Goal: Transaction & Acquisition: Download file/media

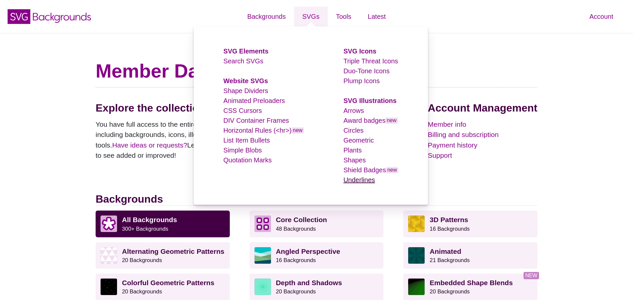
click at [358, 179] on link "Underlines" at bounding box center [360, 179] width 32 height 7
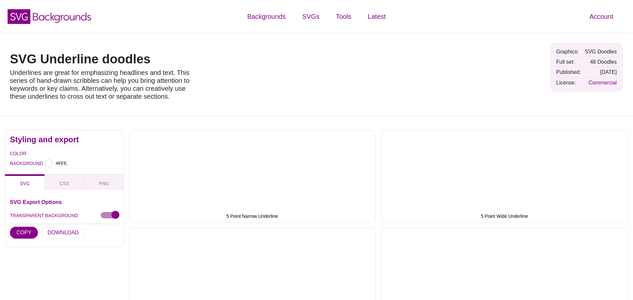
type input "#FFFFFF"
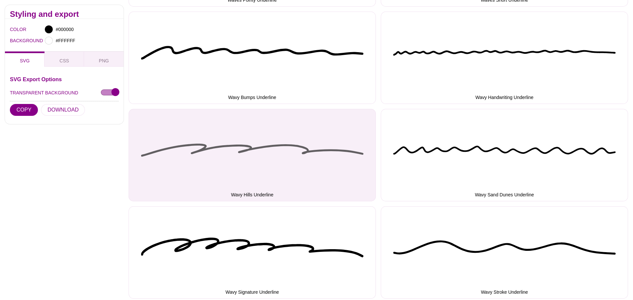
scroll to position [1987, 0]
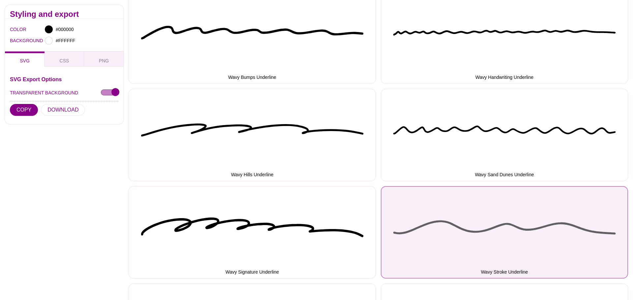
click at [545, 231] on button "Wavy Stroke Underline" at bounding box center [504, 232] width 247 height 92
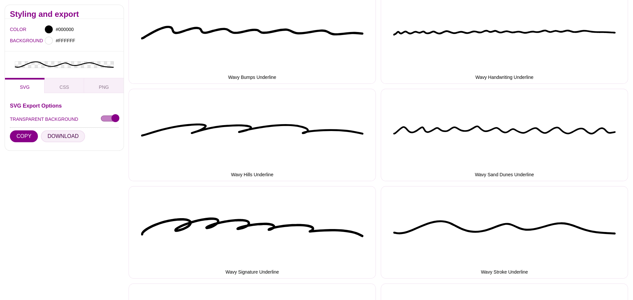
click at [60, 135] on button "DOWNLOAD" at bounding box center [63, 136] width 44 height 12
